Goal: Task Accomplishment & Management: Use online tool/utility

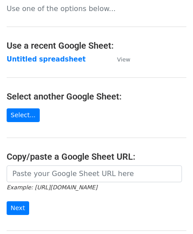
scroll to position [88, 0]
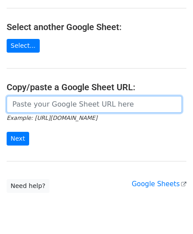
click at [42, 107] on input "url" at bounding box center [94, 104] width 175 height 17
paste input "https://docs.google.com/spreadsheets/d/1vbOoCaUBUKJ04inVy4wKy8UlMtJ5BzeNUbyxaOO…"
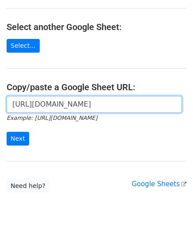
scroll to position [0, 197]
type input "https://docs.google.com/spreadsheets/d/1vbOoCaUBUKJ04inVy4wKy8UlMtJ5BzeNUbyxaOO…"
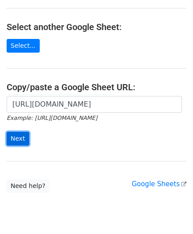
scroll to position [0, 0]
click at [23, 140] on input "Next" at bounding box center [18, 139] width 23 height 14
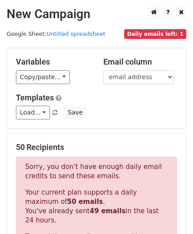
scroll to position [298, 0]
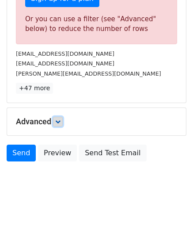
click at [63, 121] on link at bounding box center [58, 122] width 10 height 10
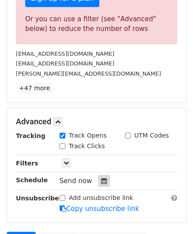
click at [103, 182] on div at bounding box center [104, 180] width 12 height 11
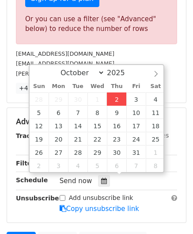
type input "[DATE] 12:00"
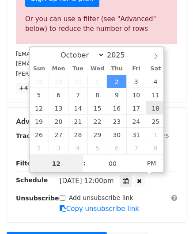
paste input "8"
type input "8"
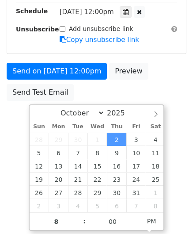
type input "[DATE] 20:00"
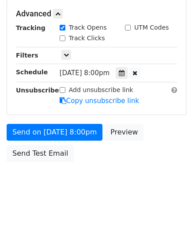
scroll to position [405, 0]
